Goal: Book appointment/travel/reservation

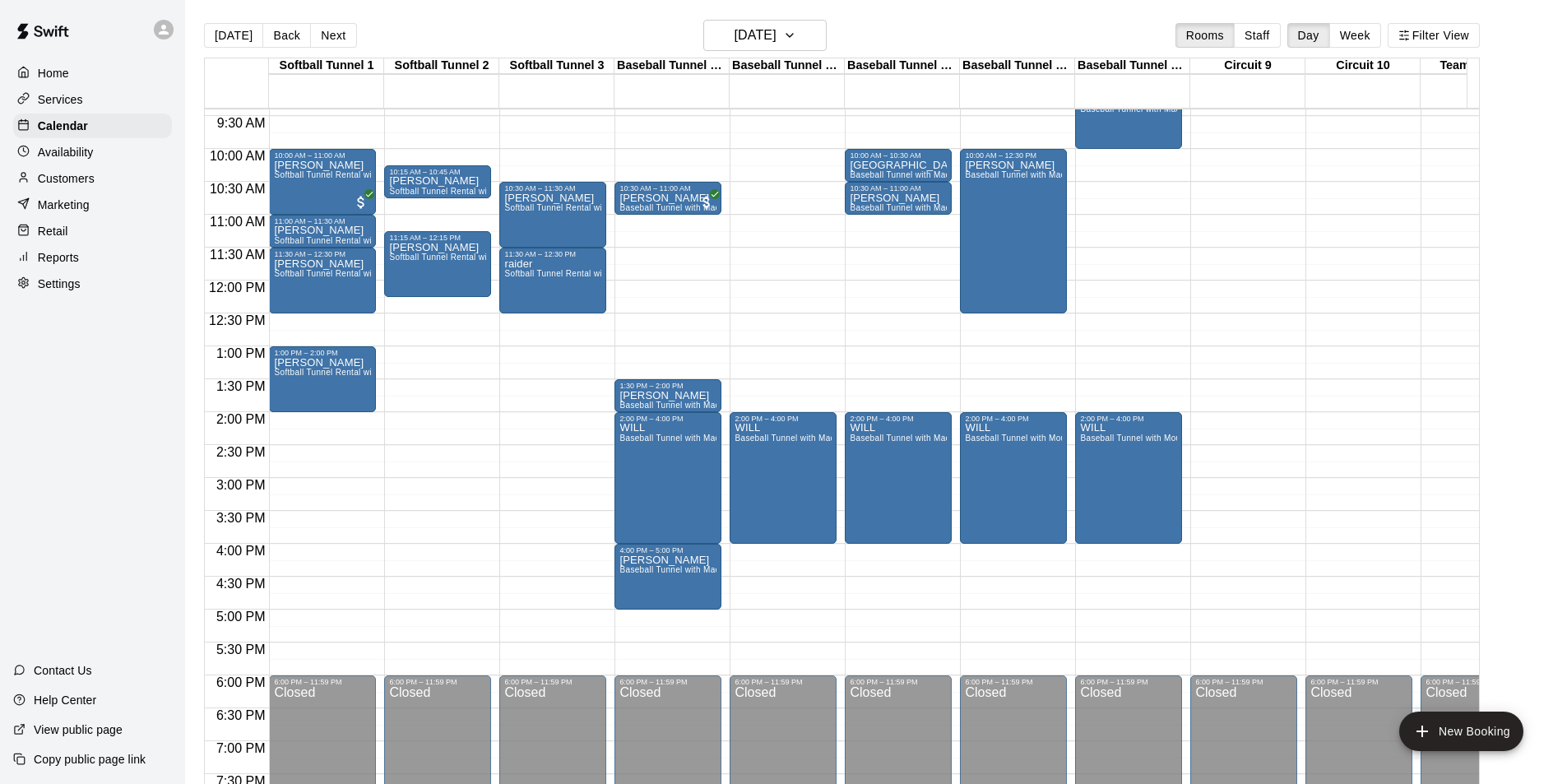
scroll to position [589, 0]
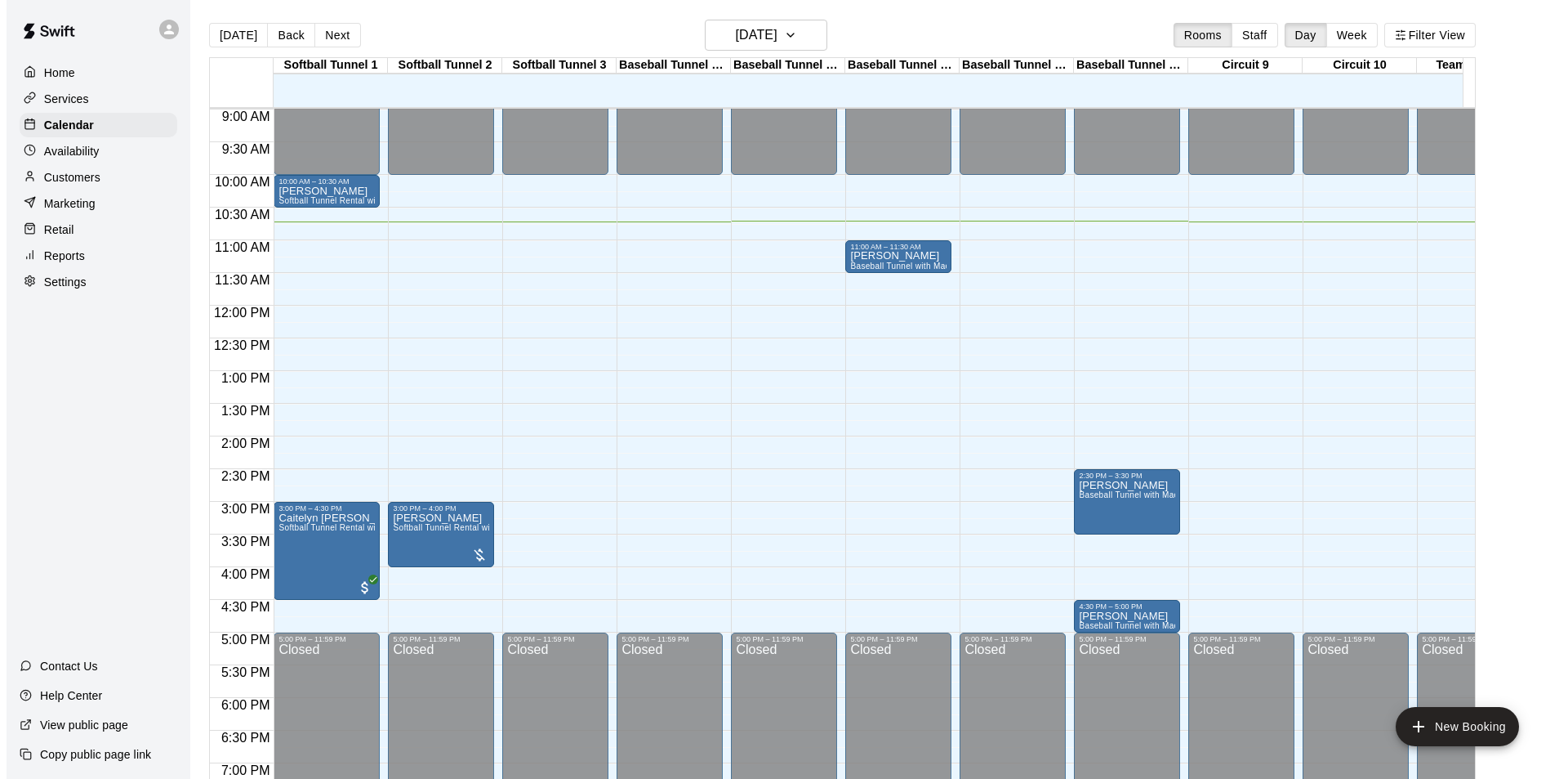
scroll to position [27, 0]
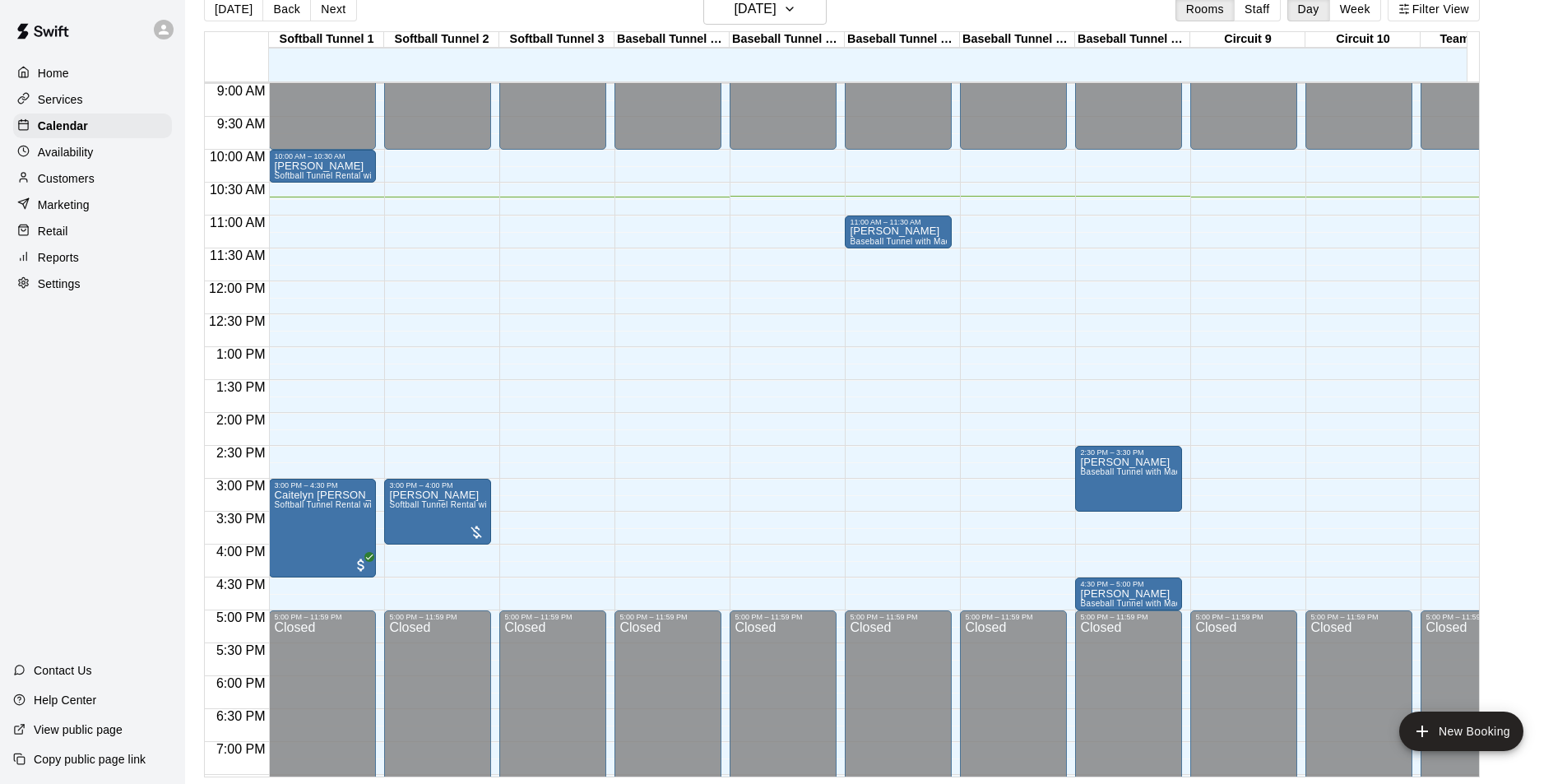
drag, startPoint x: 1295, startPoint y: 357, endPoint x: 967, endPoint y: 411, distance: 332.4
click at [1299, 357] on div "12:00 AM – 10:00 AM Closed 5:00 PM – 11:59 PM Closed" at bounding box center [1248, 281] width 115 height 1579
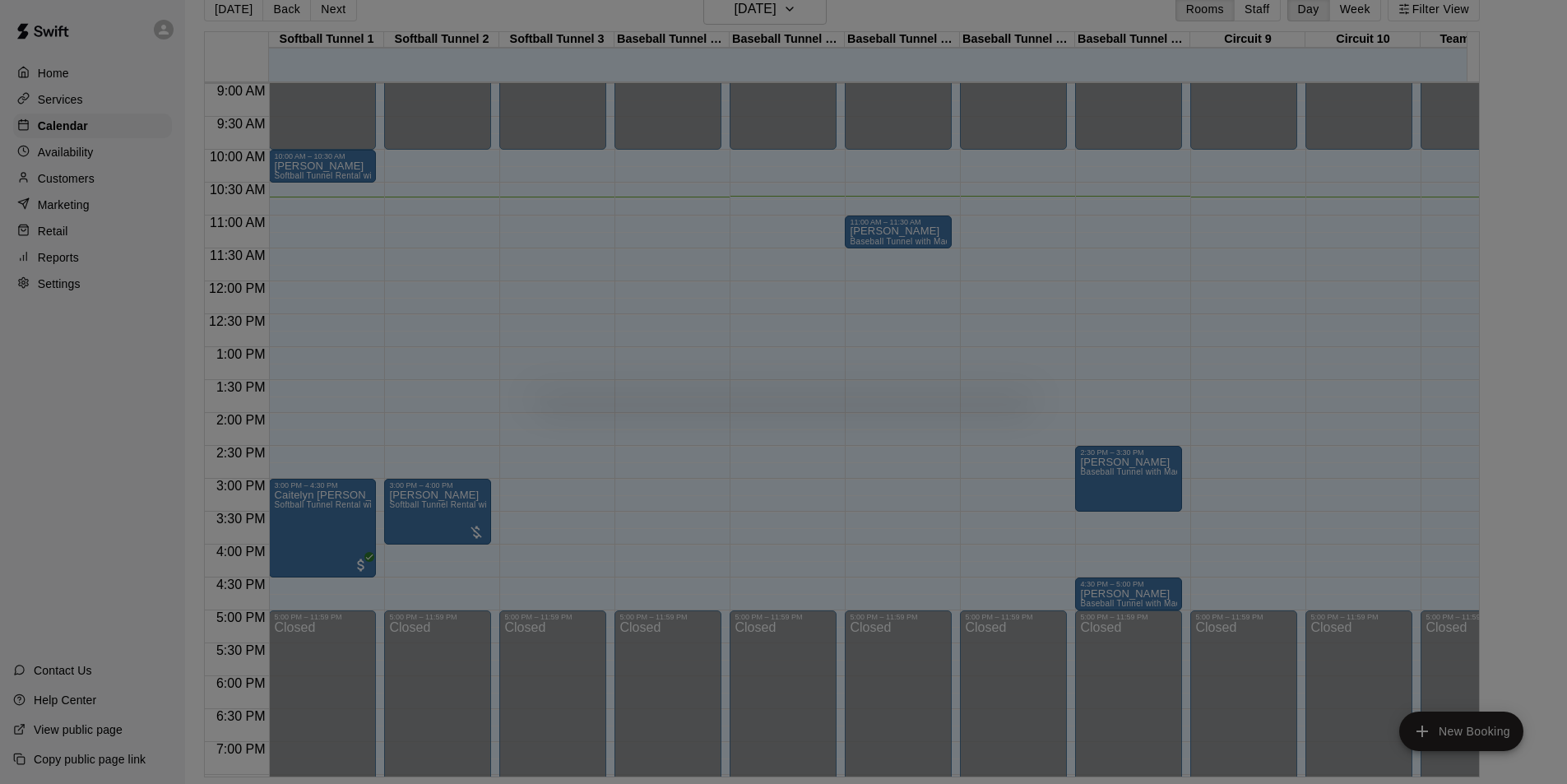
scroll to position [735, 0]
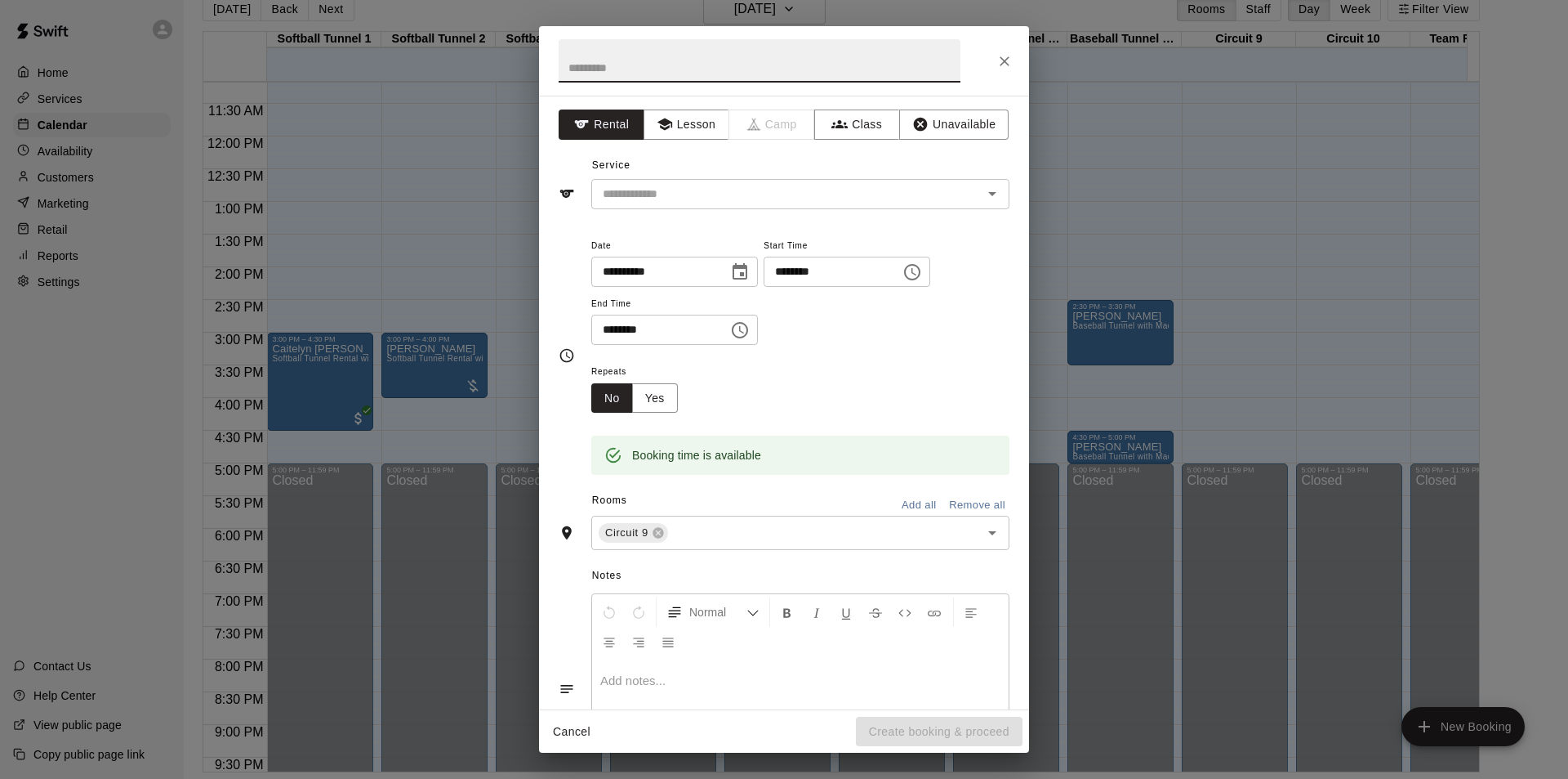
click at [1008, 64] on icon "Close" at bounding box center [1004, 61] width 17 height 17
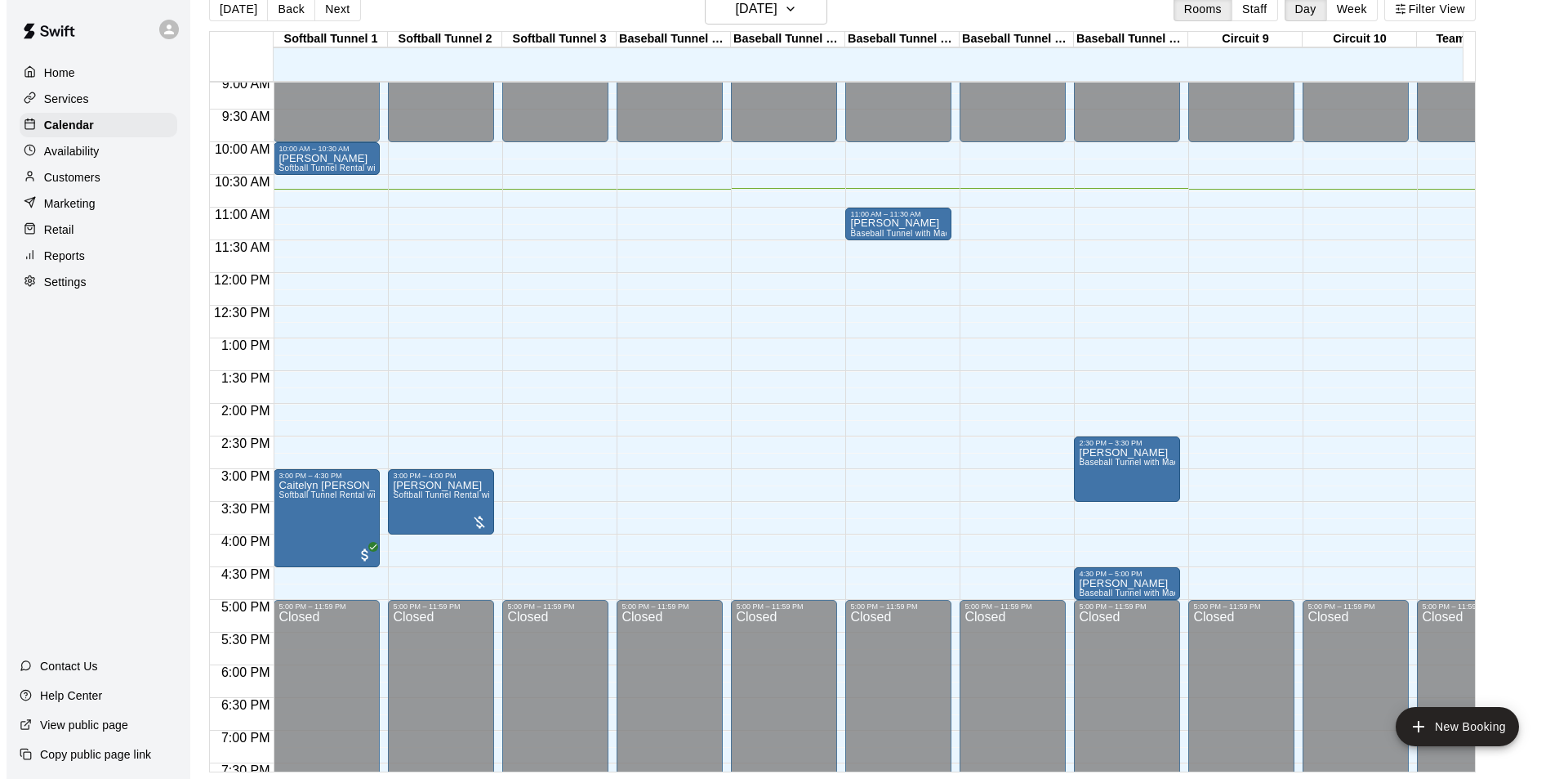
scroll to position [567, 0]
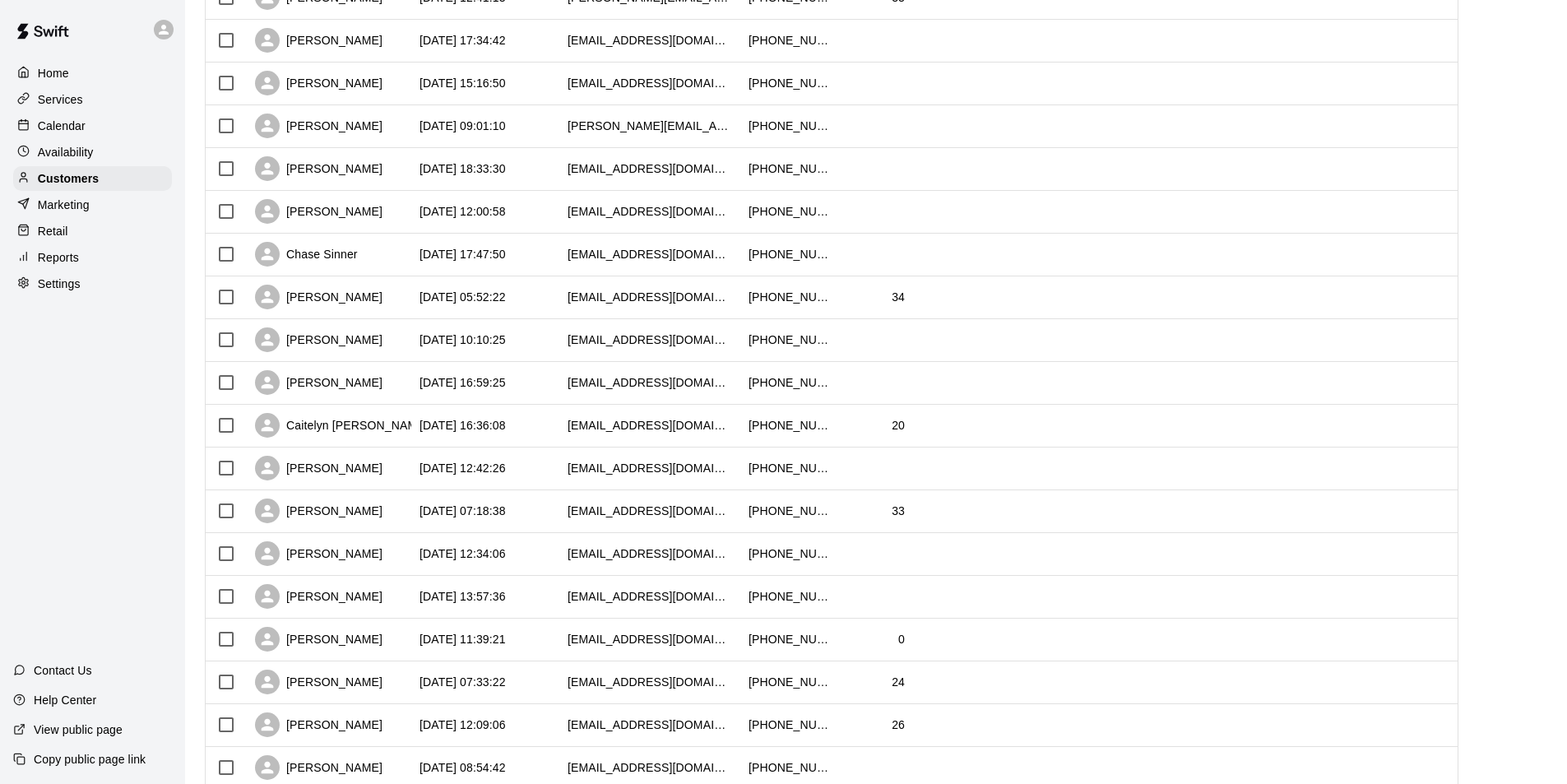
scroll to position [82, 0]
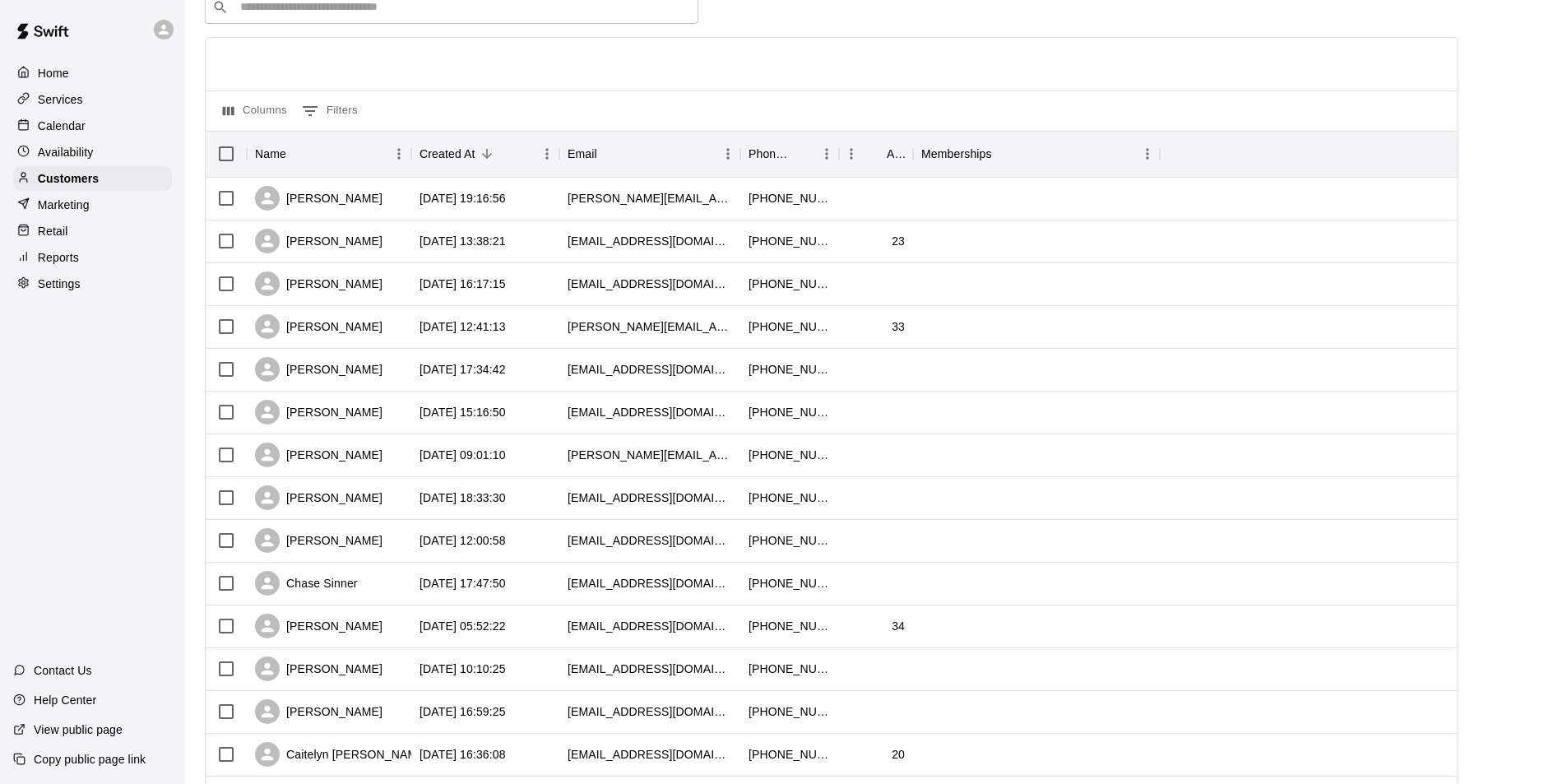
click at [86, 125] on div "Calendar" at bounding box center [92, 125] width 159 height 25
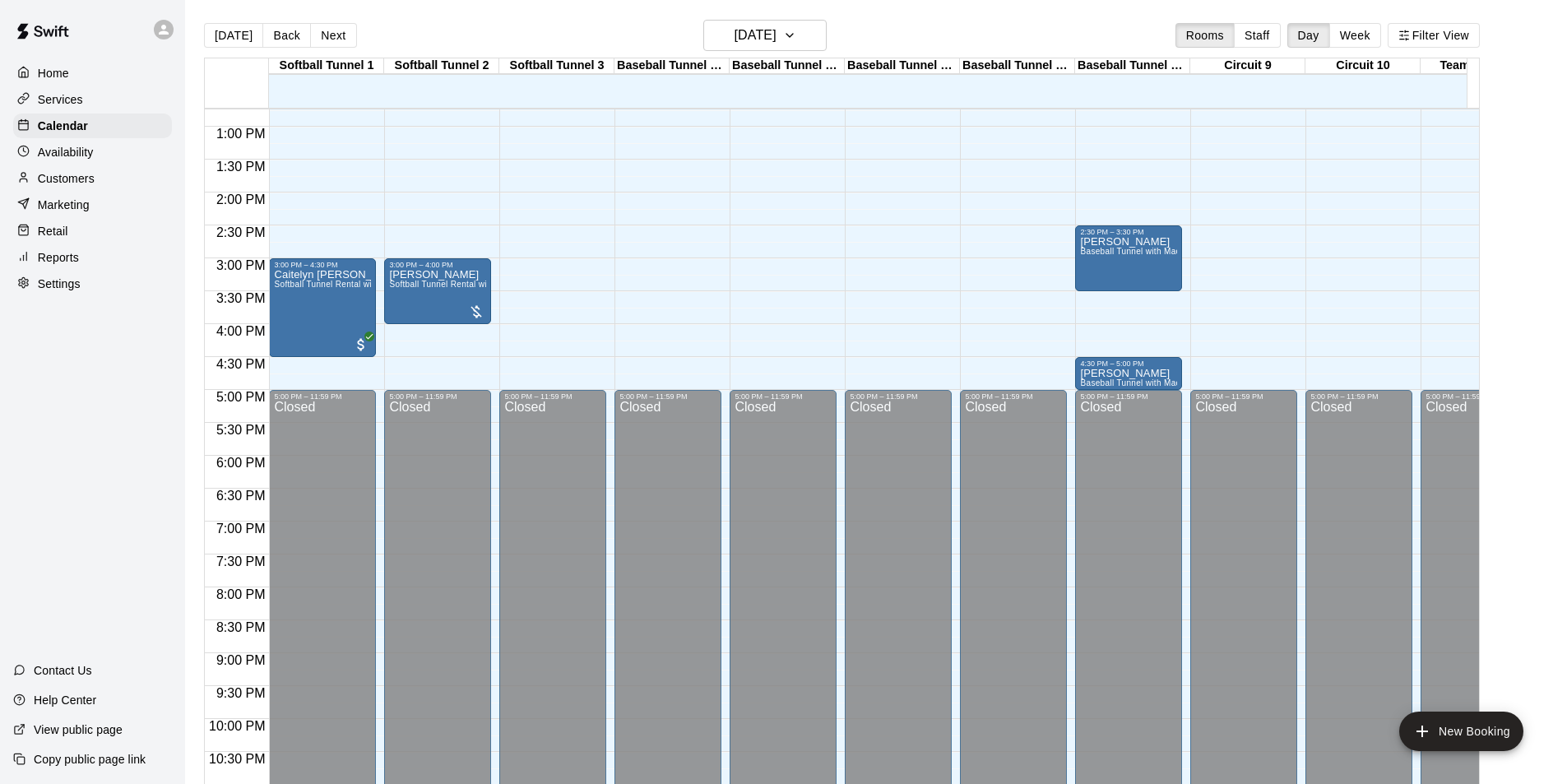
scroll to position [735, 0]
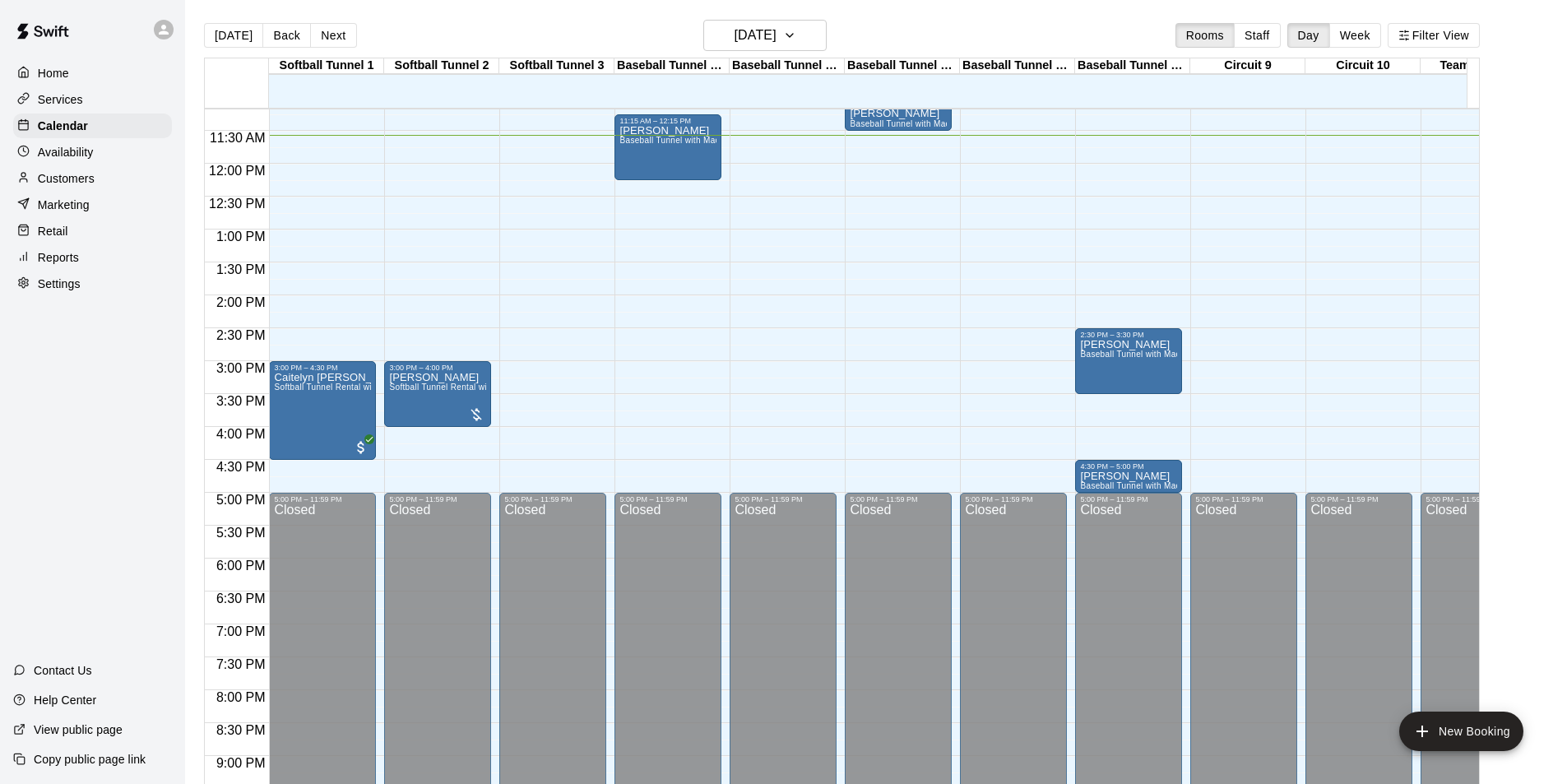
click at [628, 430] on div "12:00 AM – 10:00 AM Closed 11:15 AM – 12:15 PM David Baseball Tunnel with Machi…" at bounding box center [668, 163] width 107 height 1579
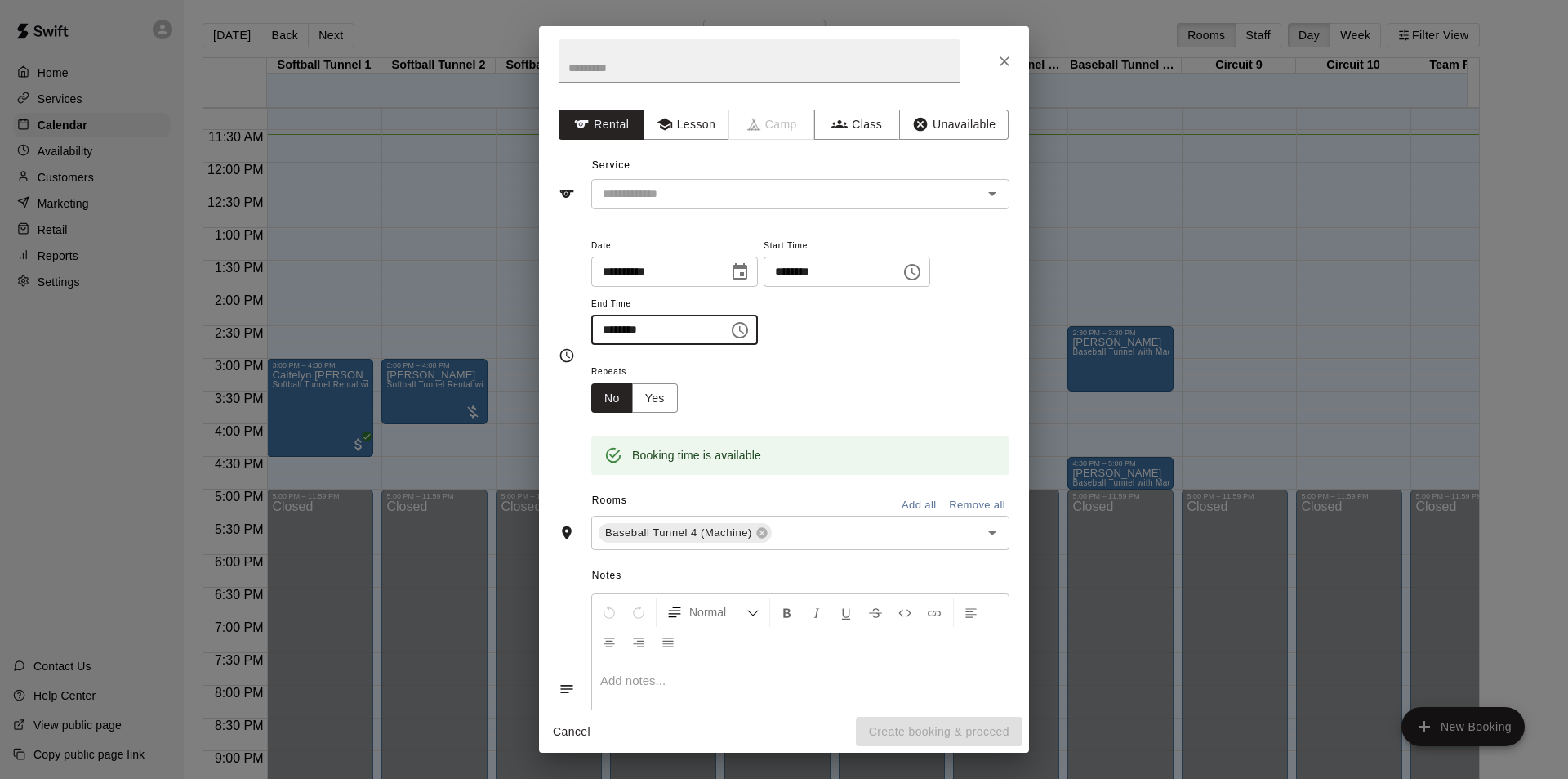
click at [609, 329] on input "********" at bounding box center [654, 329] width 126 height 31
click at [701, 204] on div "​" at bounding box center [800, 193] width 418 height 31
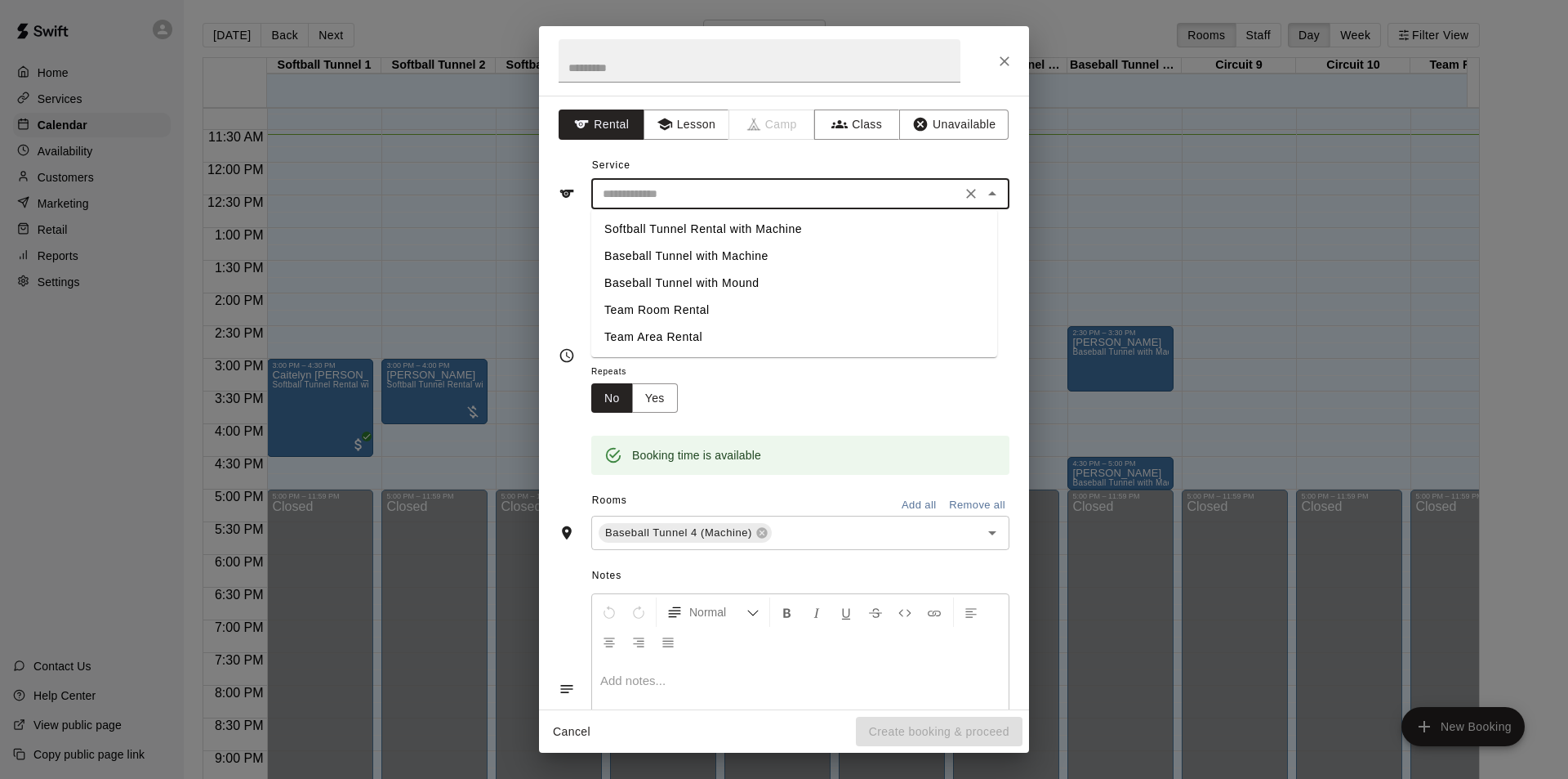
click at [661, 255] on li "Baseball Tunnel with Machine" at bounding box center [794, 255] width 406 height 27
type input "**********"
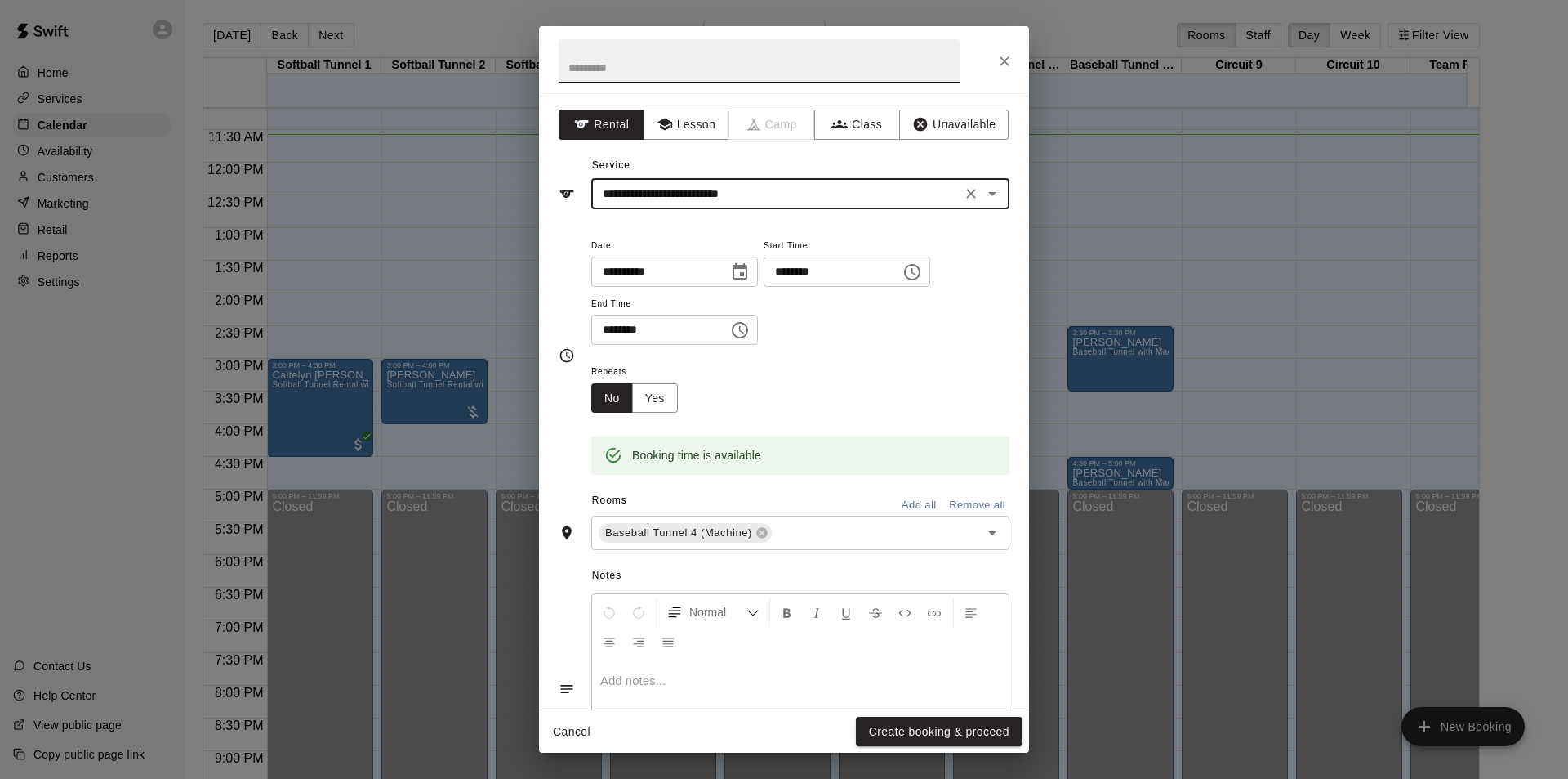
click at [618, 61] on input "text" at bounding box center [760, 61] width 402 height 43
type input "*****"
click at [934, 735] on button "Create booking & proceed" at bounding box center [938, 732] width 167 height 31
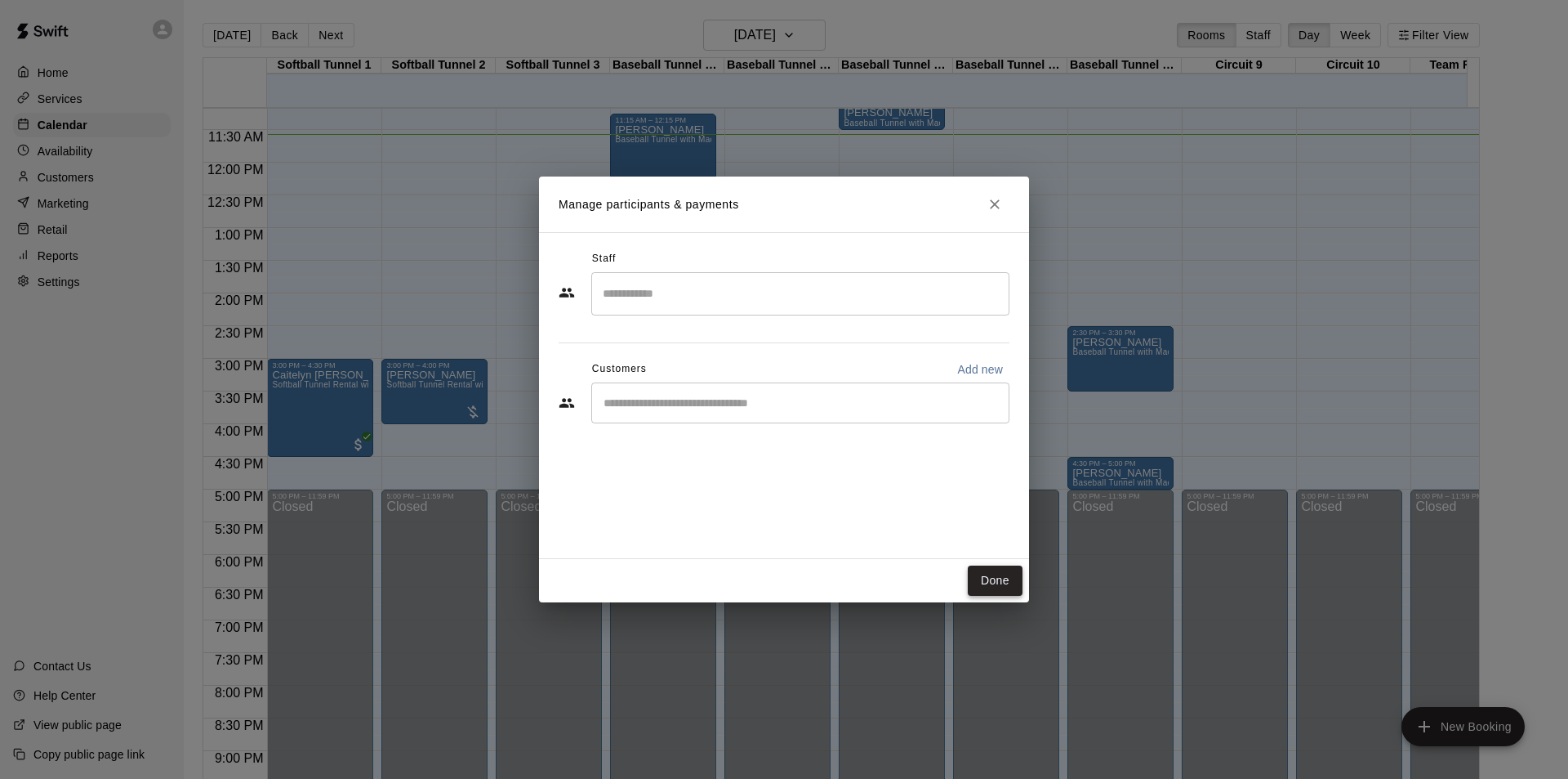
click at [994, 589] on button "Done" at bounding box center [995, 580] width 55 height 31
